Goal: Check status: Check status

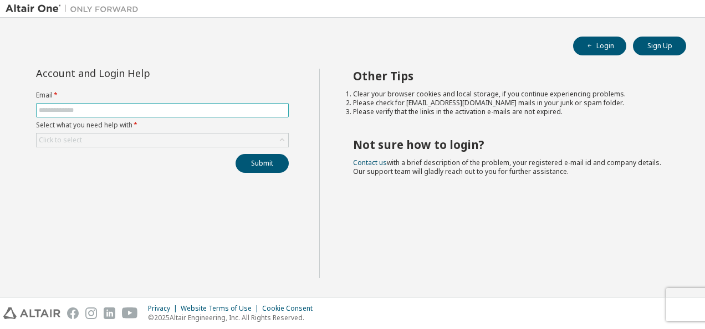
click at [98, 106] on input "text" at bounding box center [162, 110] width 247 height 9
type input "**********"
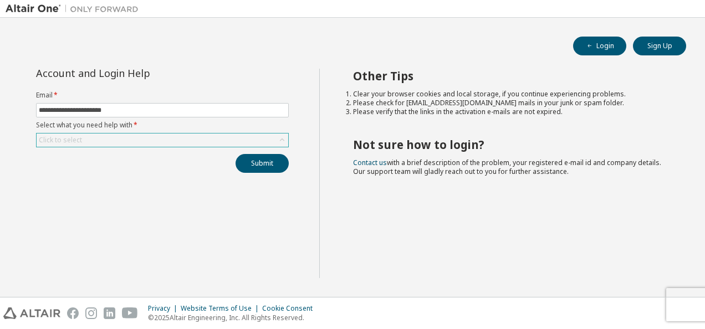
click at [93, 139] on div "Click to select" at bounding box center [163, 140] width 252 height 13
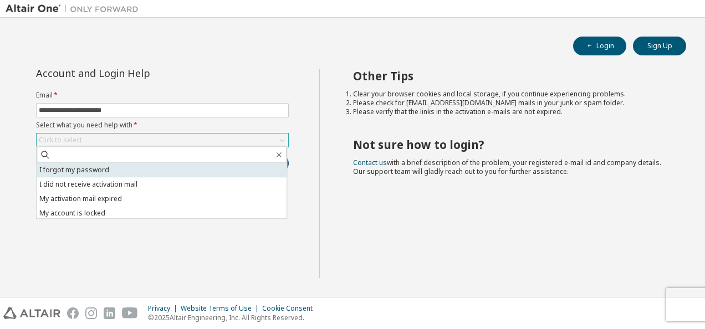
click at [91, 173] on li "I forgot my password" at bounding box center [162, 170] width 250 height 14
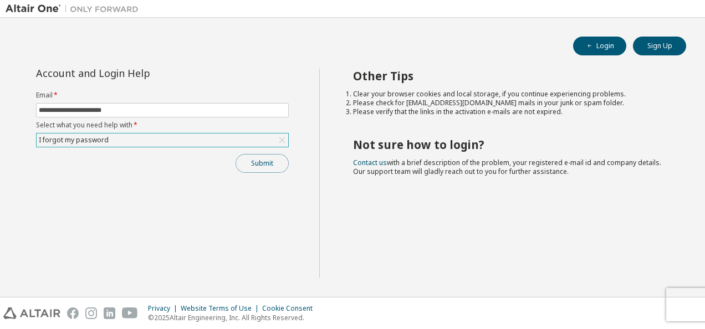
click at [269, 160] on button "Submit" at bounding box center [262, 163] width 53 height 19
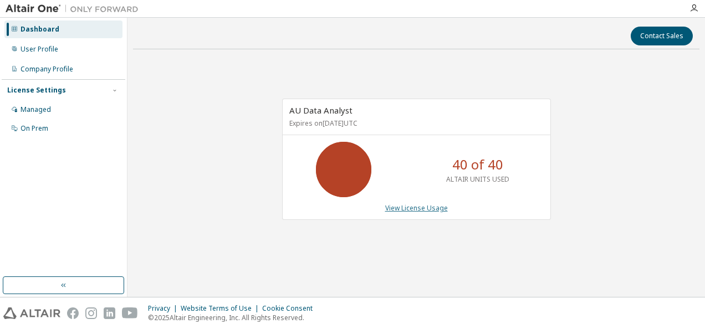
click at [429, 206] on link "View License Usage" at bounding box center [416, 207] width 63 height 9
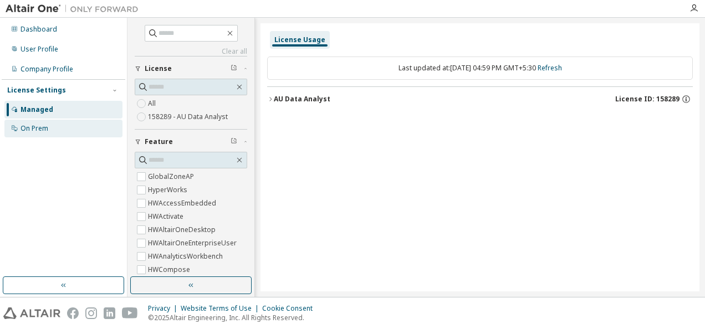
click at [25, 127] on div "On Prem" at bounding box center [35, 128] width 28 height 9
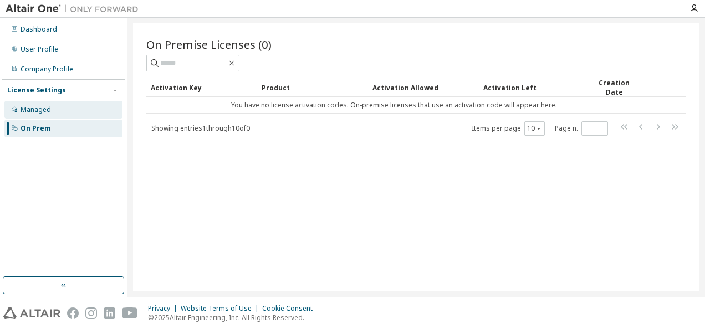
click at [34, 105] on div "Managed" at bounding box center [36, 109] width 30 height 9
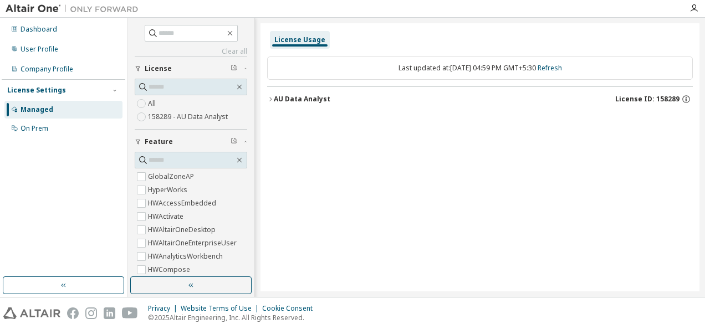
click at [270, 98] on icon "button" at bounding box center [270, 99] width 7 height 7
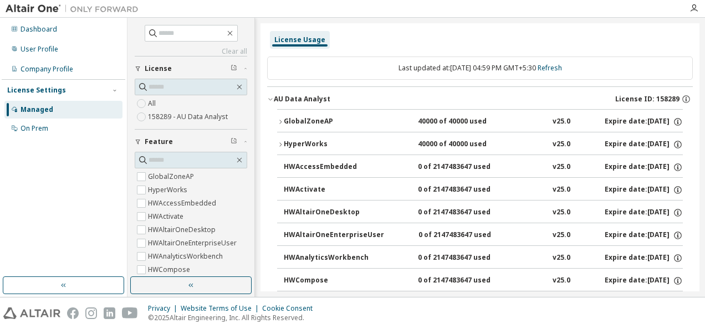
click at [270, 98] on icon "button" at bounding box center [270, 99] width 7 height 7
